Goal: Navigation & Orientation: Find specific page/section

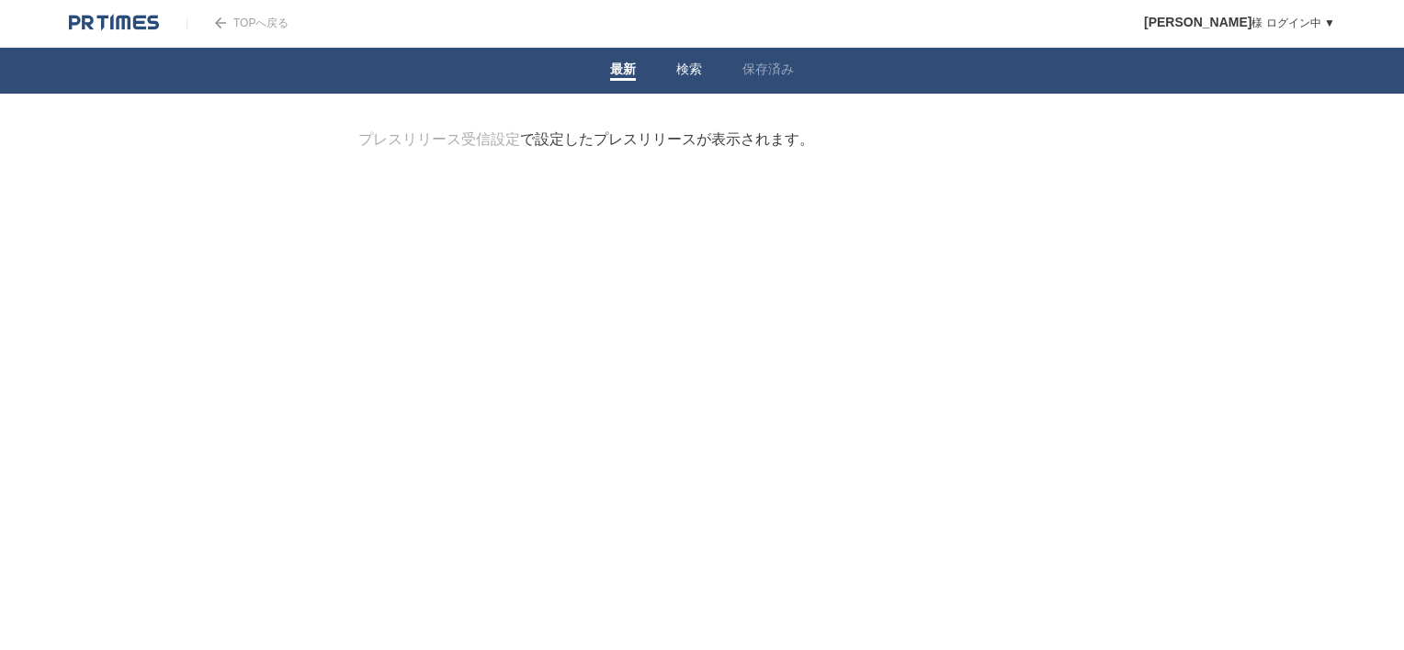
click at [684, 72] on link "検索" at bounding box center [689, 71] width 26 height 19
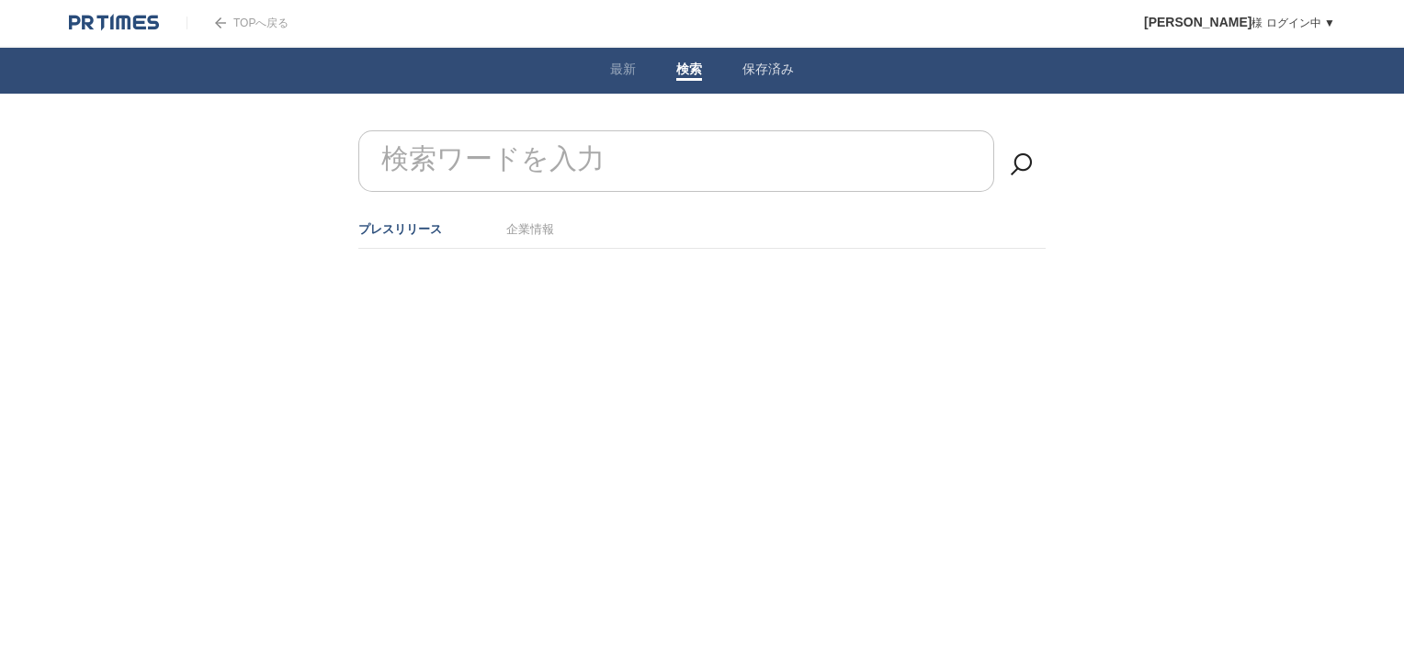
click at [744, 62] on link "保存済み" at bounding box center [767, 71] width 51 height 19
click at [623, 73] on link "最新" at bounding box center [623, 71] width 26 height 19
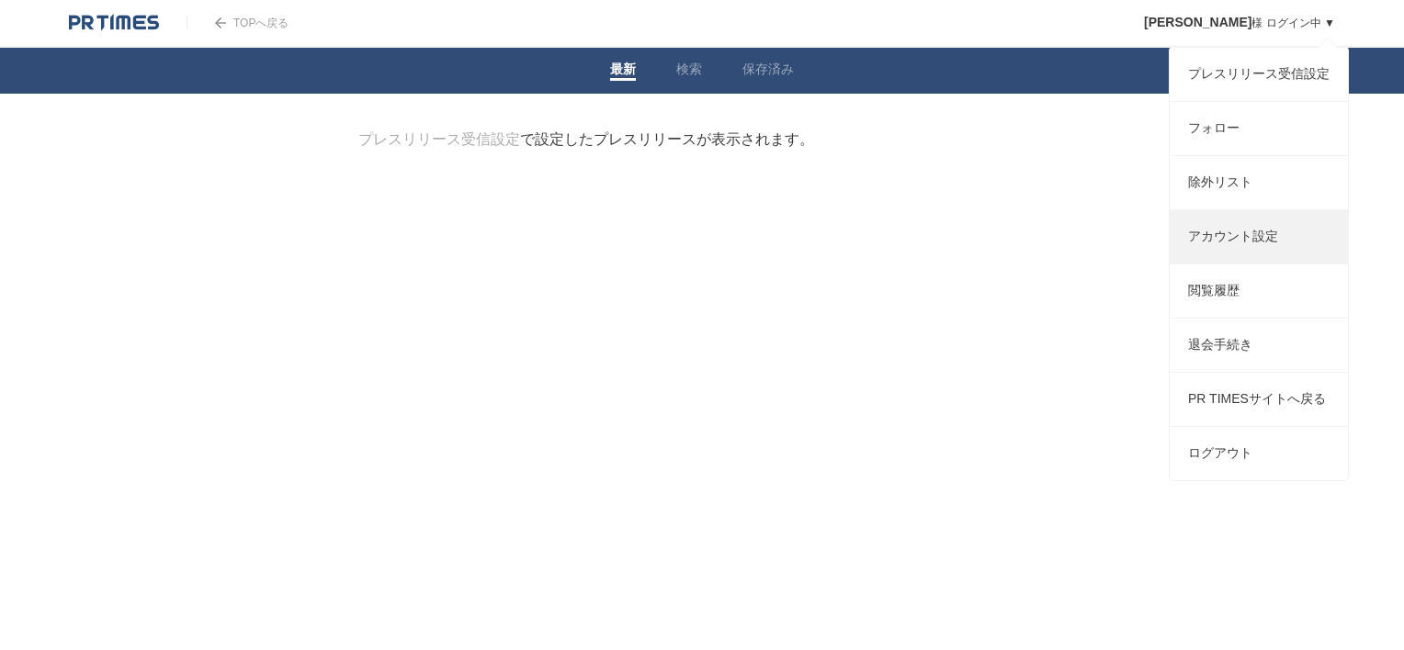
click at [1249, 244] on link "アカウント設定" at bounding box center [1258, 236] width 178 height 53
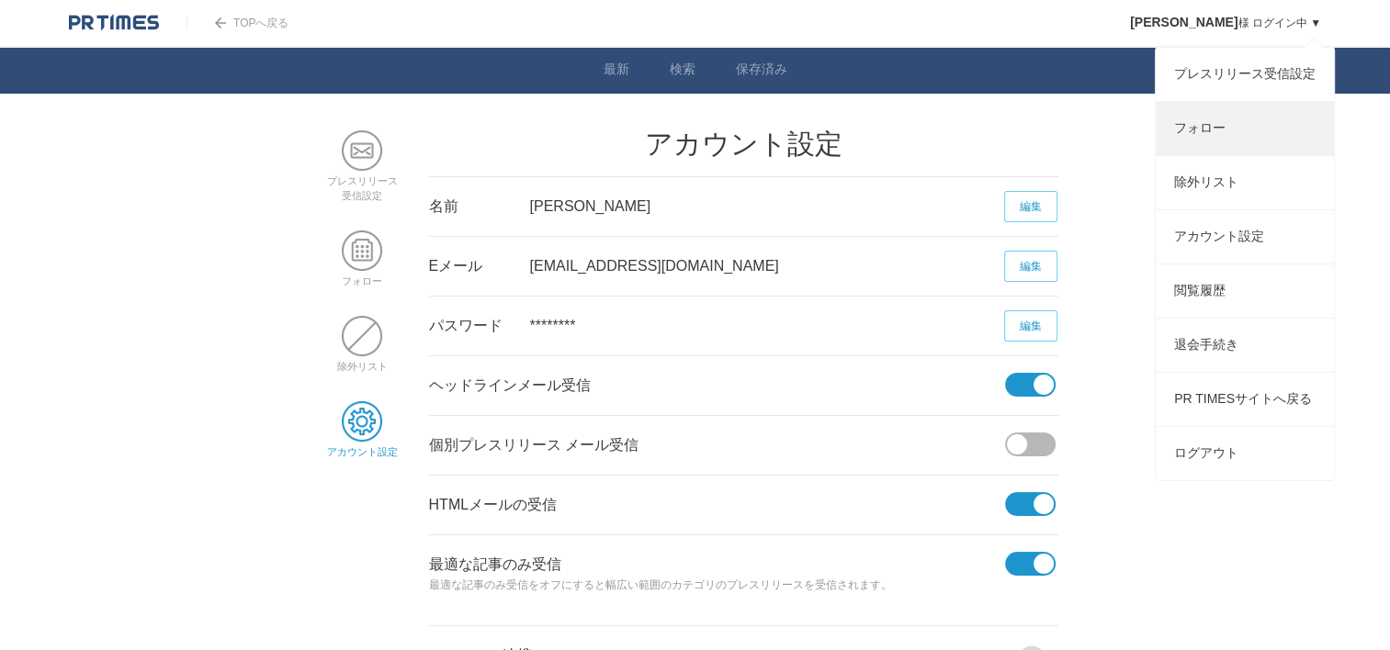
click at [1214, 129] on link "フォロー" at bounding box center [1245, 128] width 178 height 53
